Goal: Information Seeking & Learning: Learn about a topic

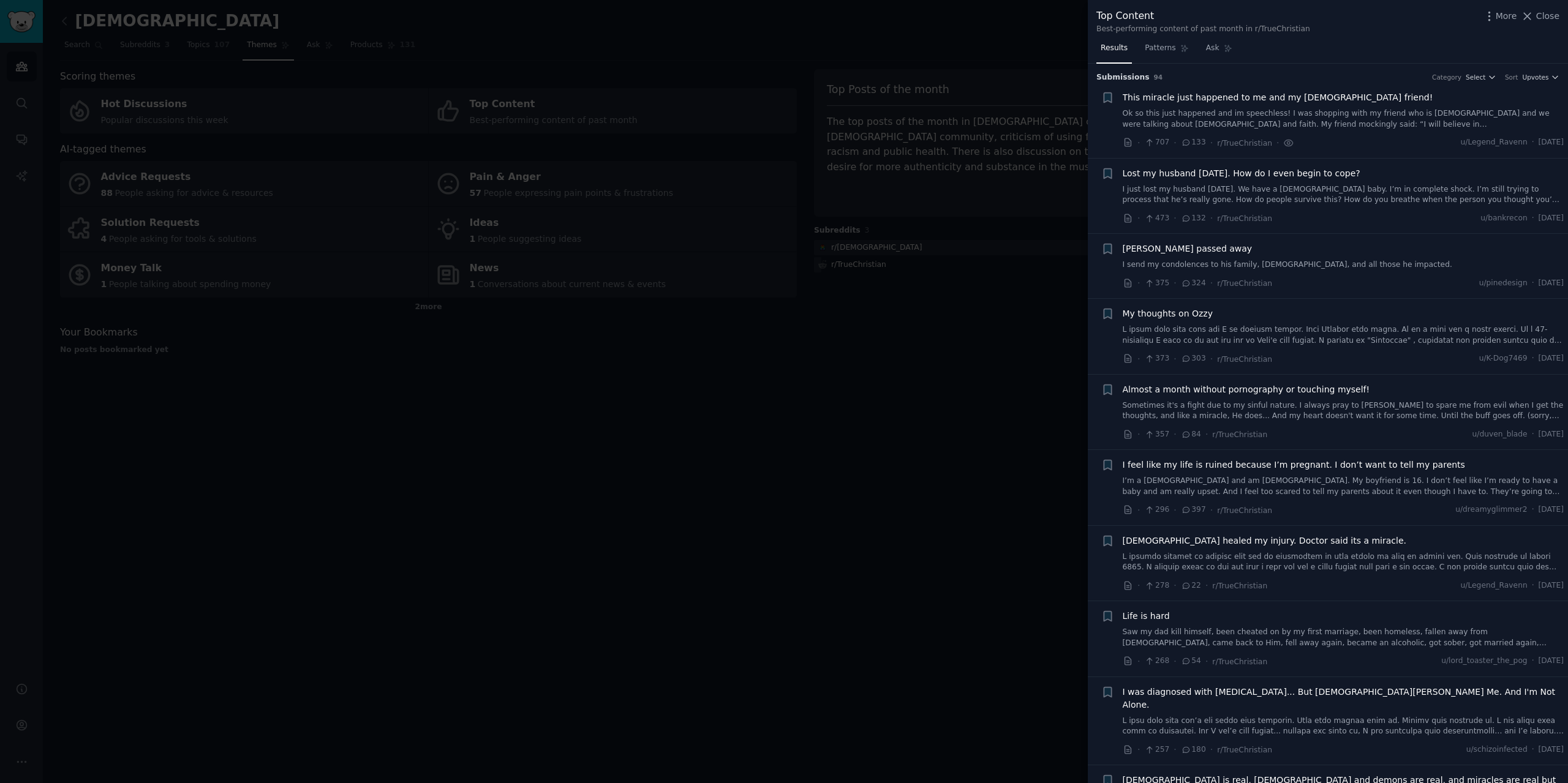
click at [959, 335] on div at bounding box center [784, 391] width 1568 height 783
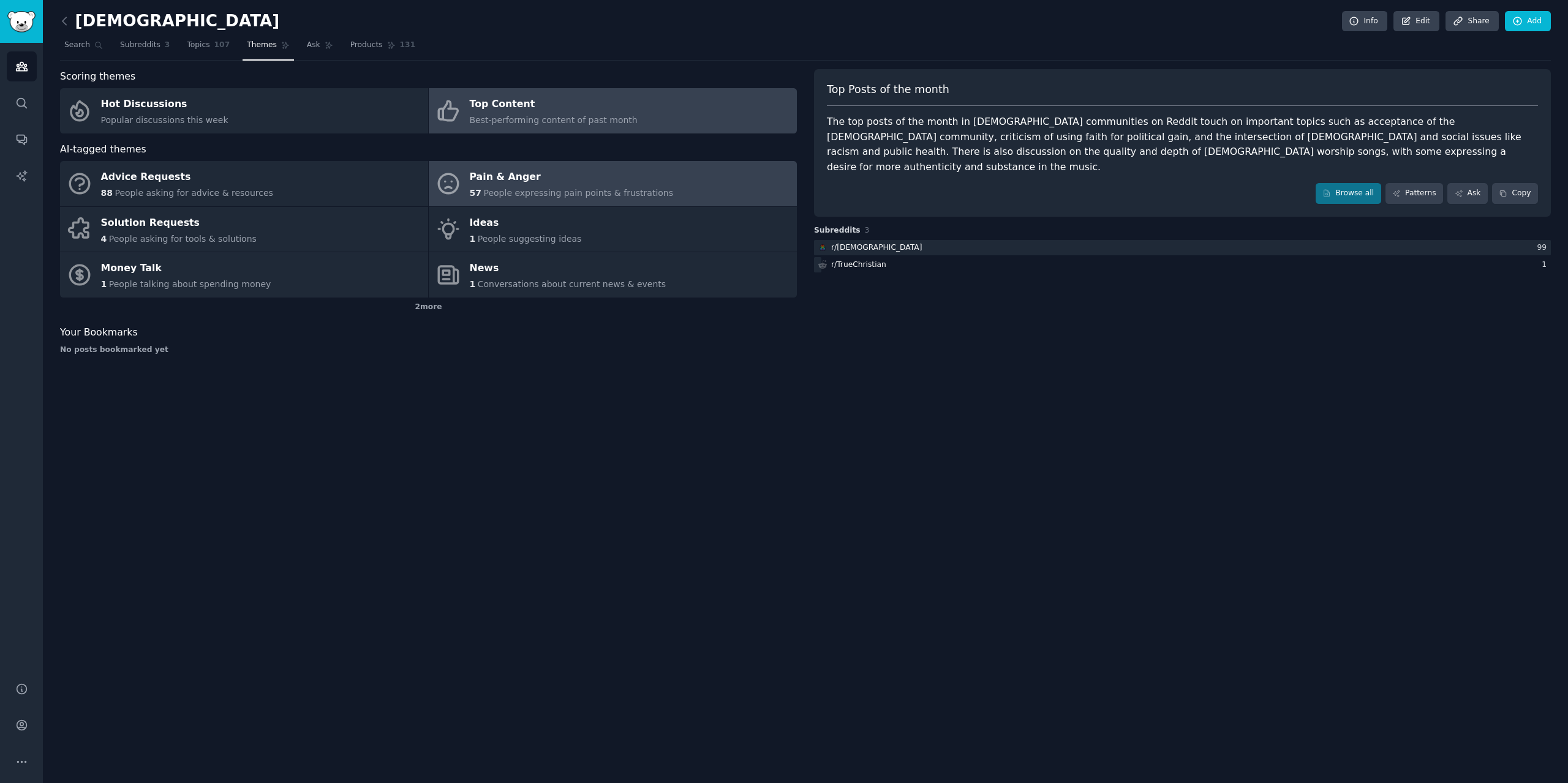
click at [490, 179] on div "Pain & Anger" at bounding box center [572, 178] width 204 height 20
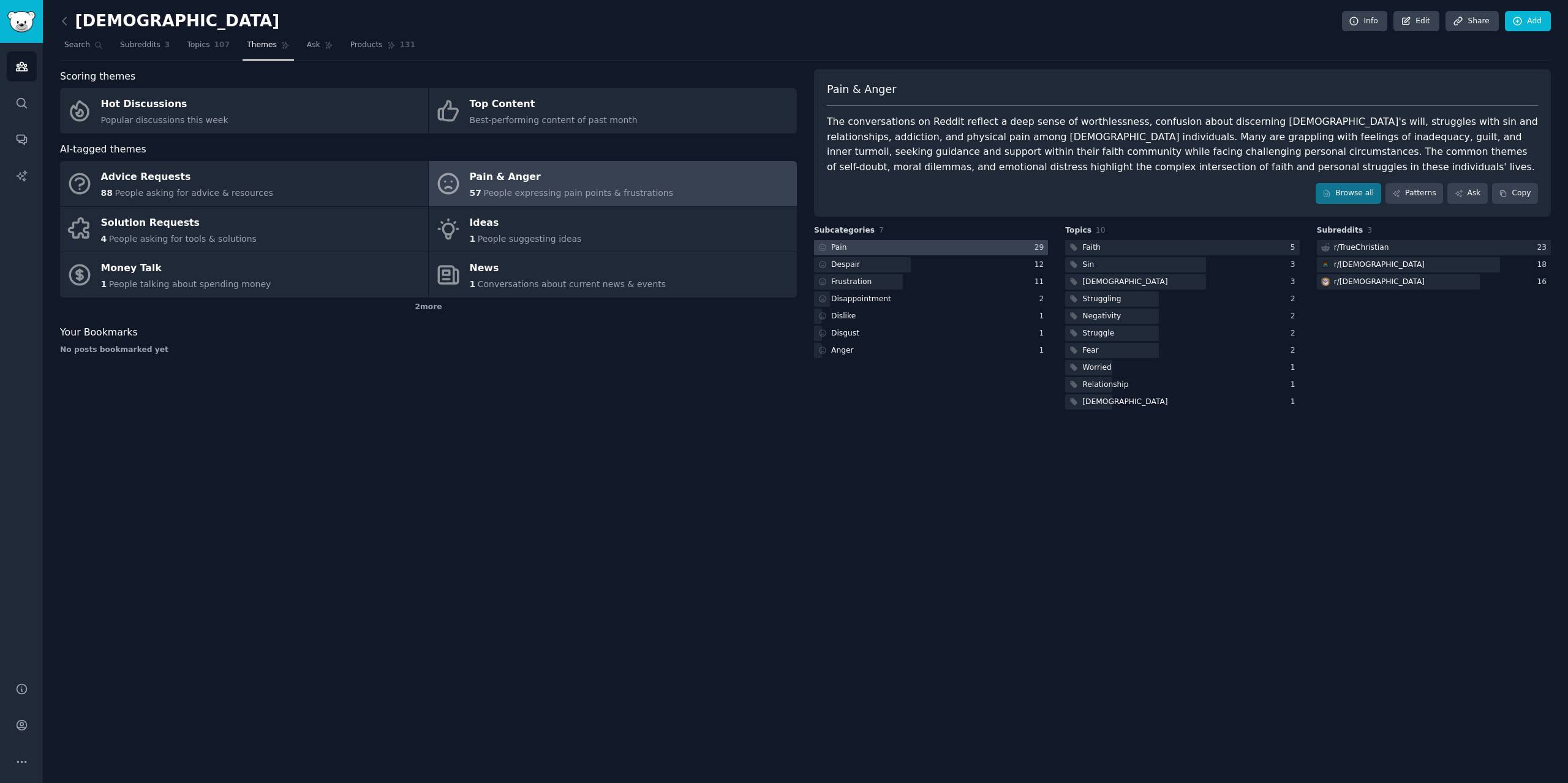
click at [990, 248] on div at bounding box center [931, 247] width 234 height 15
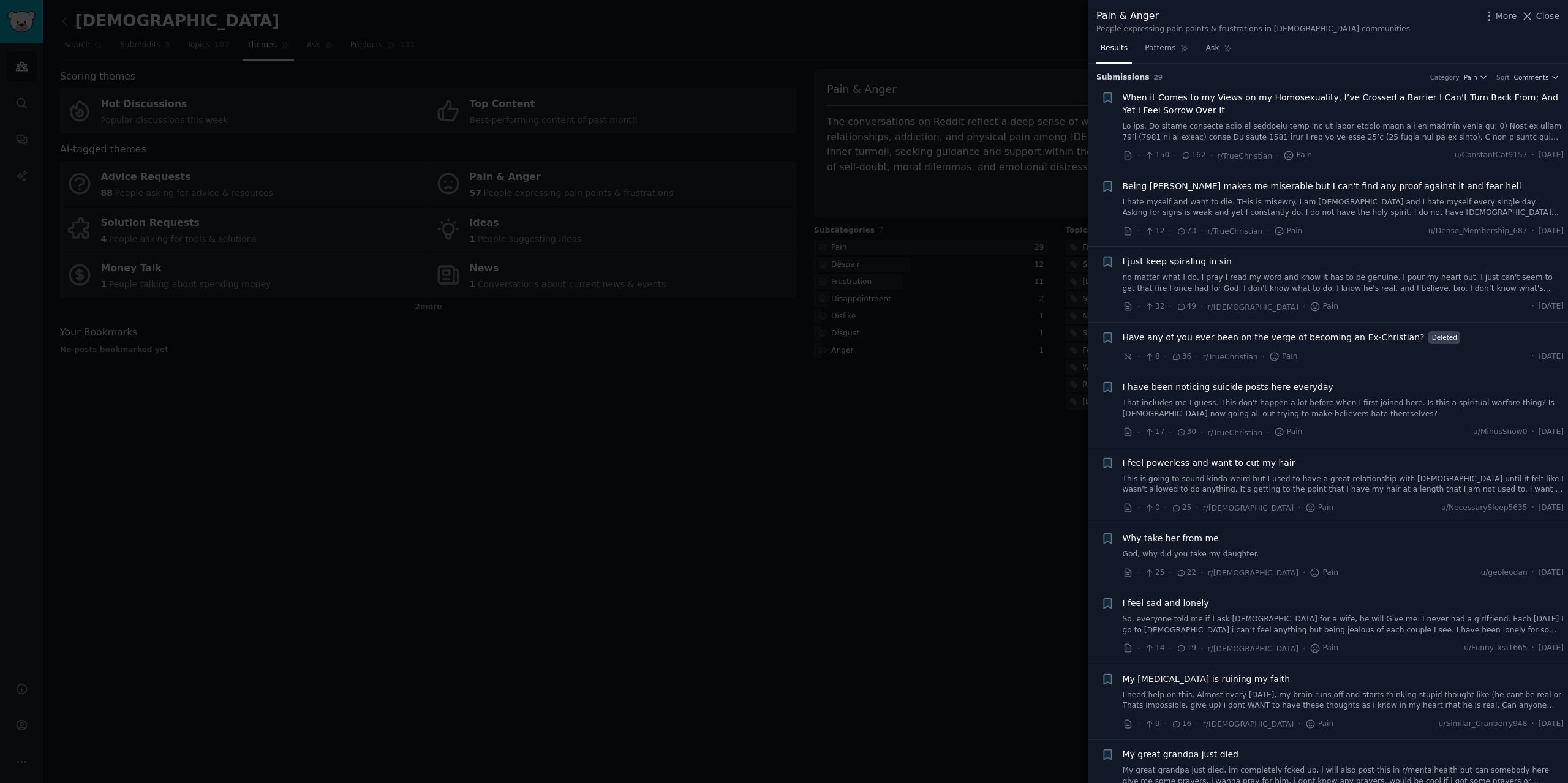
click at [1302, 99] on span "When it Comes to my Views on my Homosexuality, I’ve Crossed a Barrier I Can’t T…" at bounding box center [1343, 104] width 442 height 26
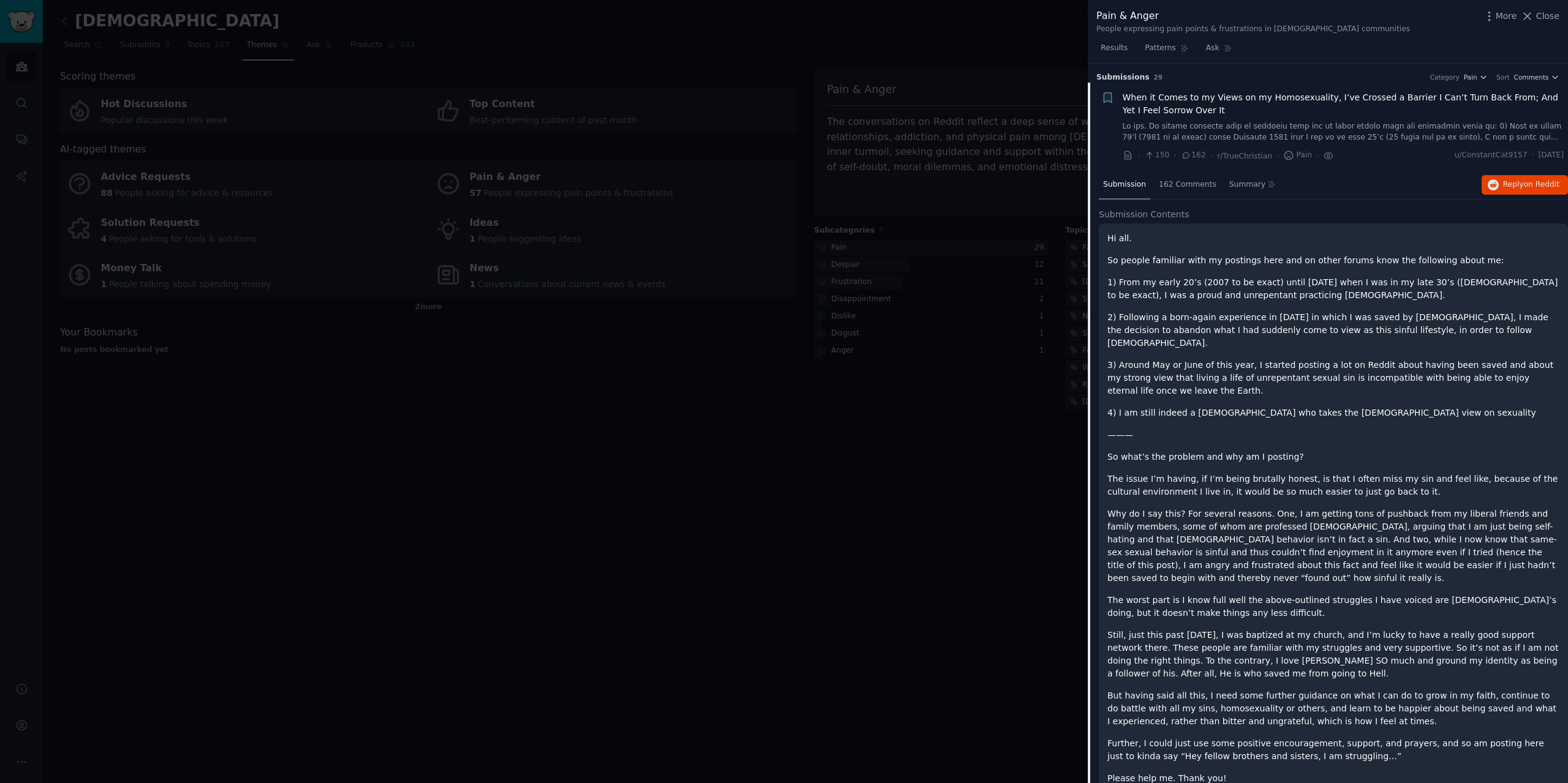
scroll to position [20, 0]
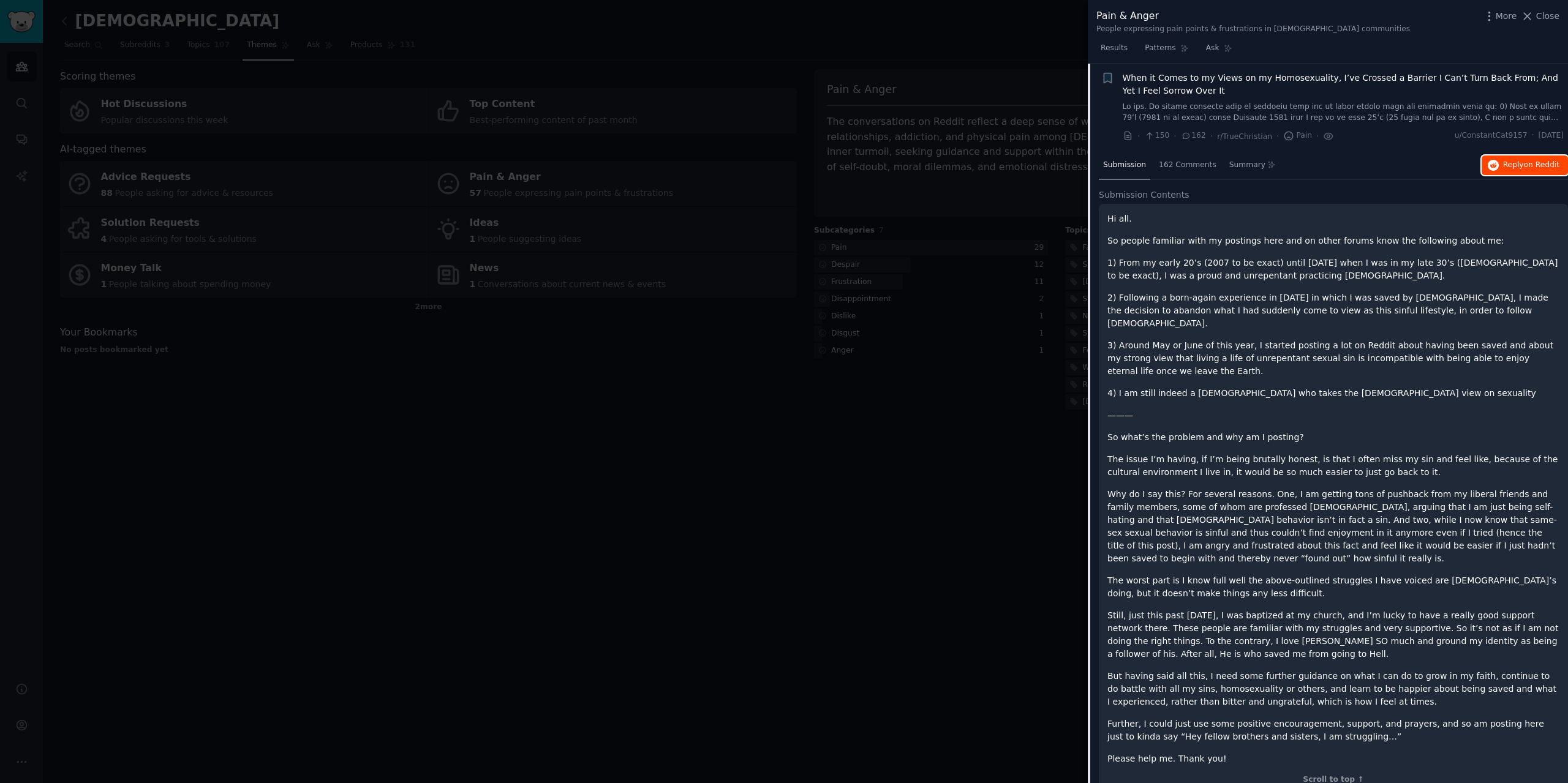
click at [1498, 165] on button "Reply on Reddit" at bounding box center [1525, 165] width 87 height 20
